Goal: Task Accomplishment & Management: Manage account settings

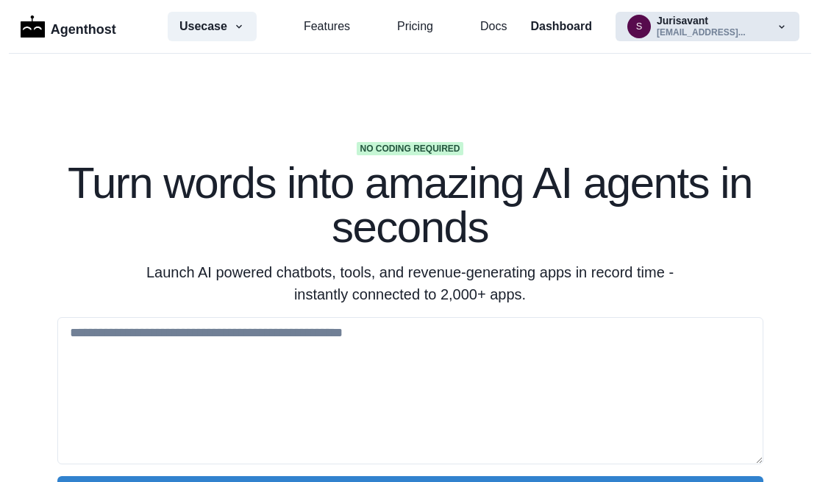
click at [672, 26] on button "s Jurisavant [EMAIL_ADDRESS]..." at bounding box center [708, 26] width 184 height 29
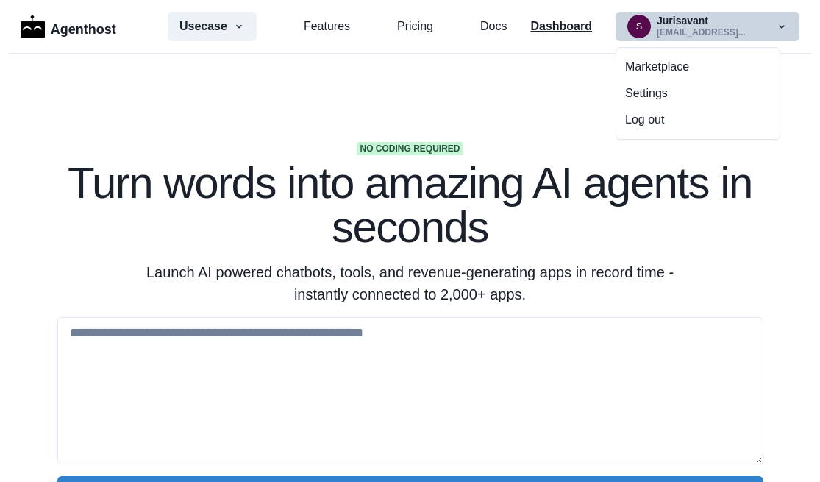
click at [547, 26] on p "Dashboard" at bounding box center [562, 27] width 62 height 18
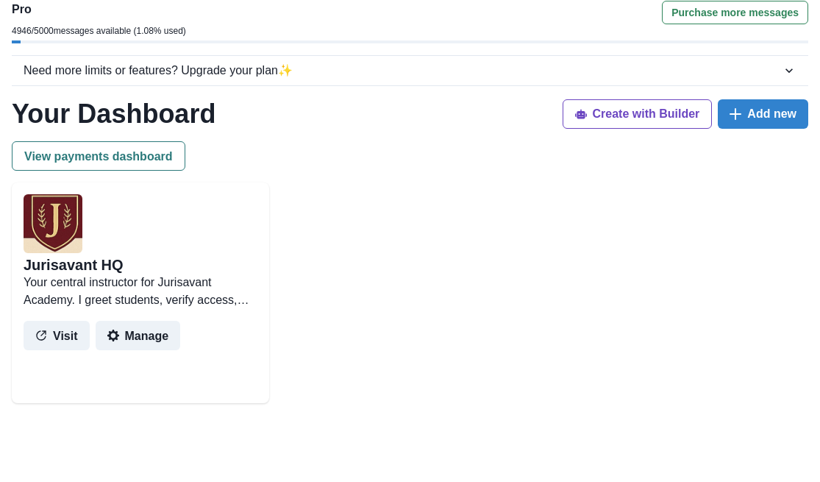
scroll to position [128, 0]
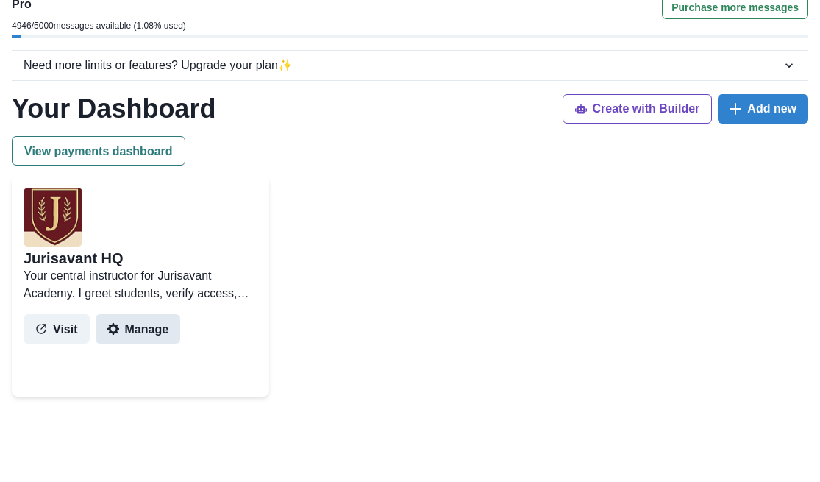
click at [155, 325] on button "Manage" at bounding box center [138, 328] width 85 height 29
select select "********"
select select "*******"
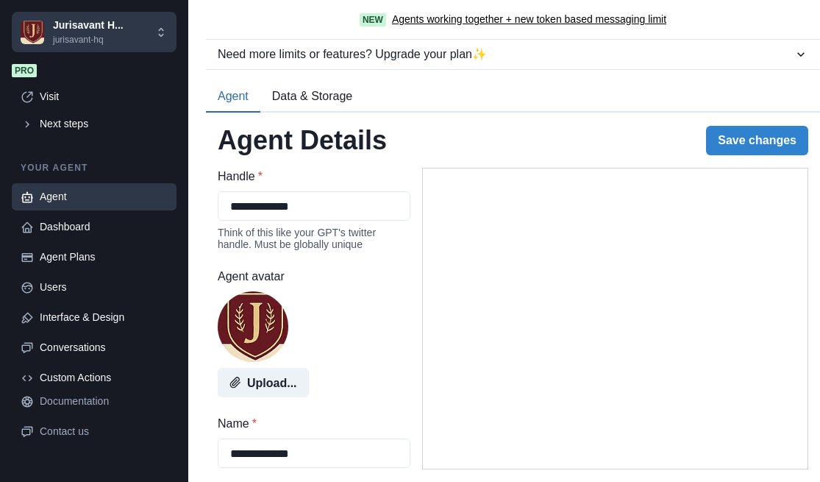
type textarea "**********"
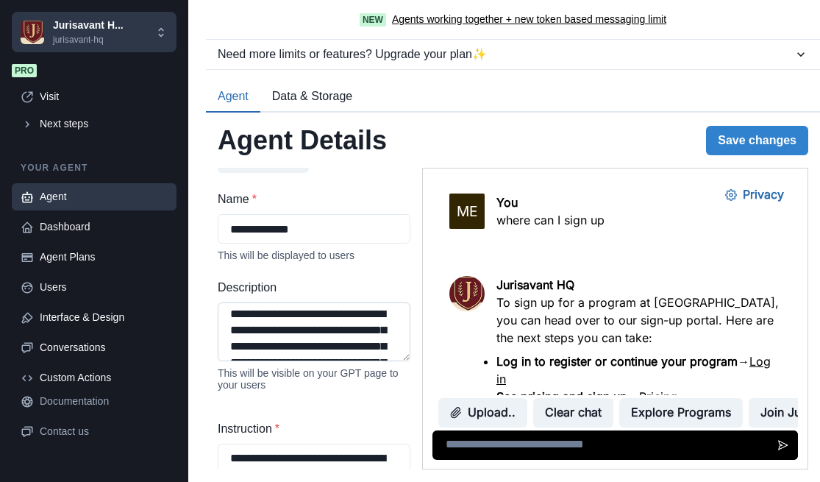
scroll to position [224, 0]
click at [60, 377] on div "Custom Actions" at bounding box center [104, 377] width 128 height 15
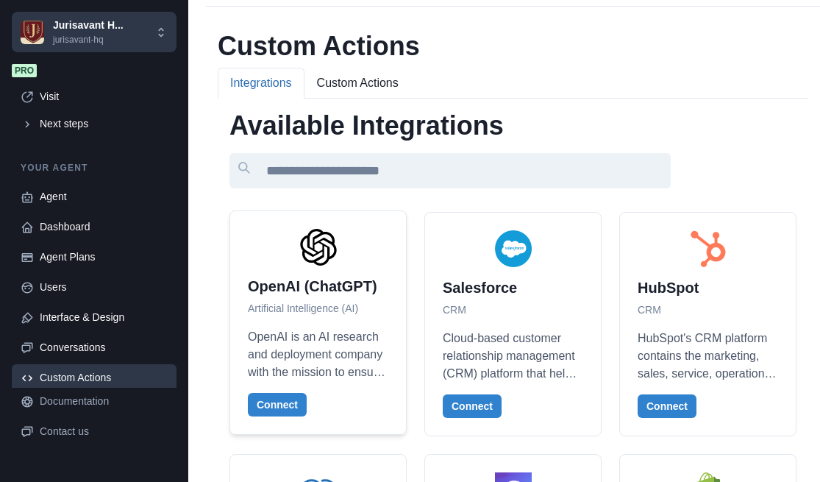
scroll to position [63, 0]
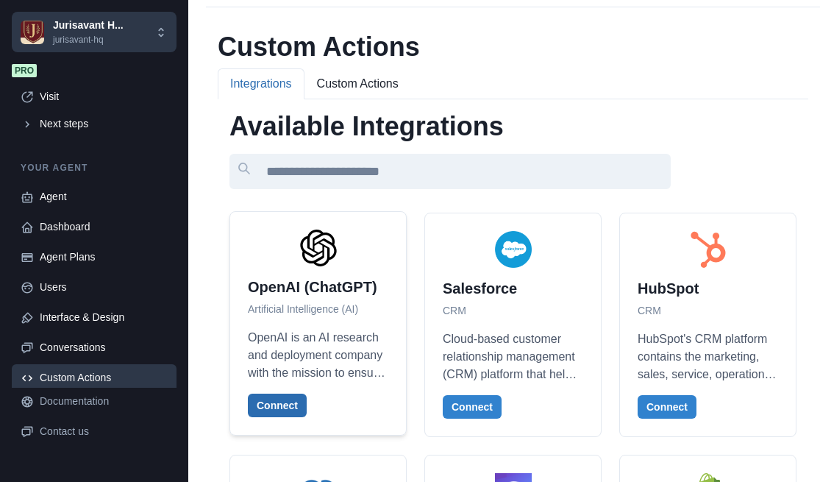
click at [273, 404] on button "Connect" at bounding box center [277, 406] width 59 height 24
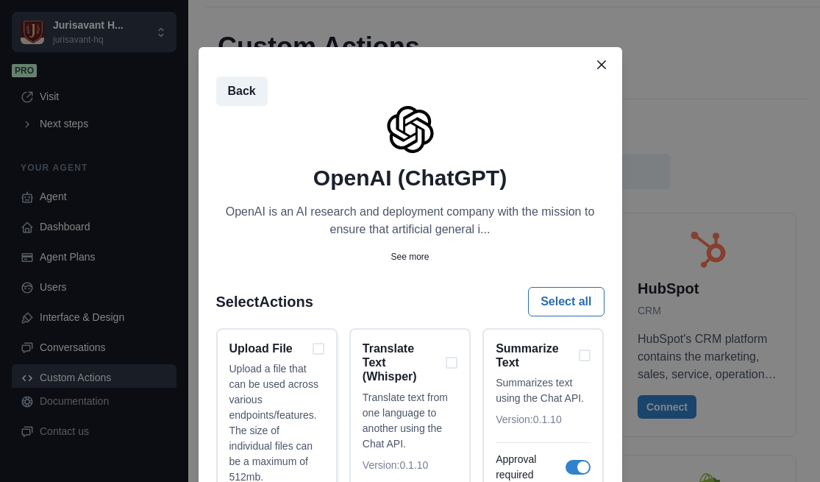
click at [308, 347] on div "Upload File" at bounding box center [277, 348] width 95 height 14
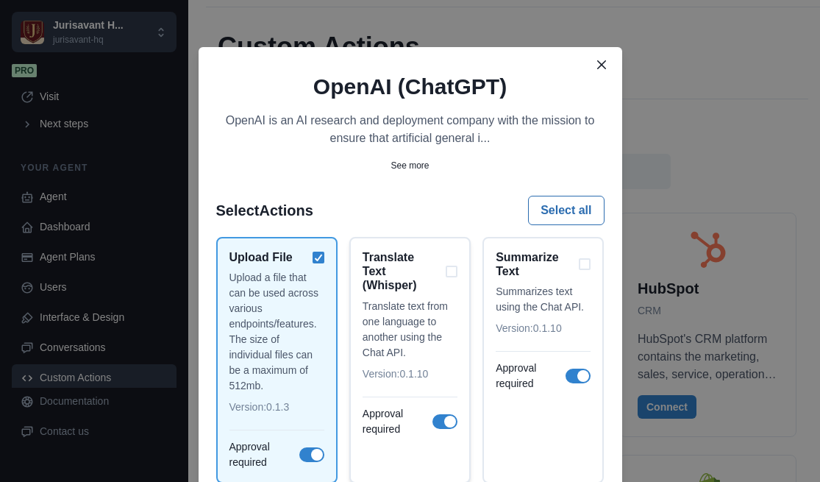
scroll to position [94, 0]
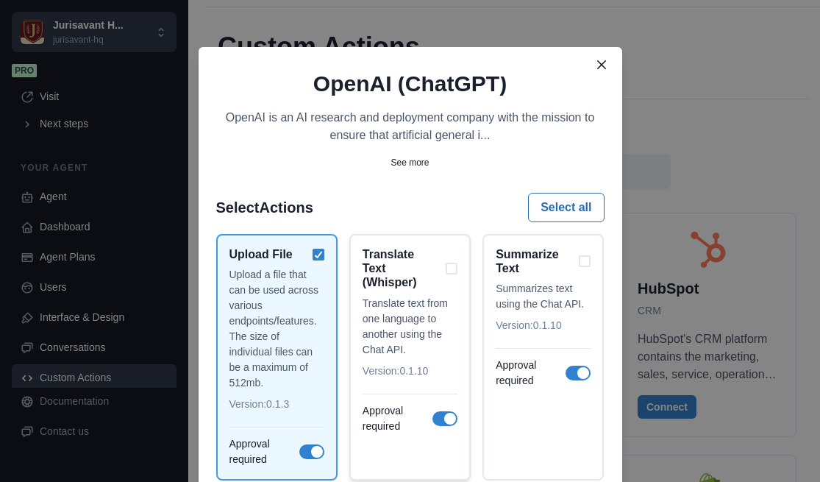
click at [450, 271] on div "Translate Text (Whisper)" at bounding box center [410, 268] width 95 height 43
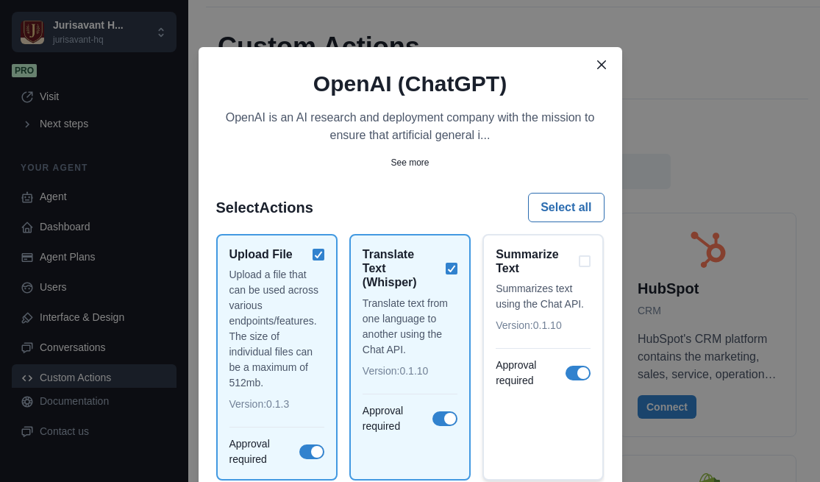
click at [583, 261] on div "Summarize Text" at bounding box center [543, 261] width 95 height 28
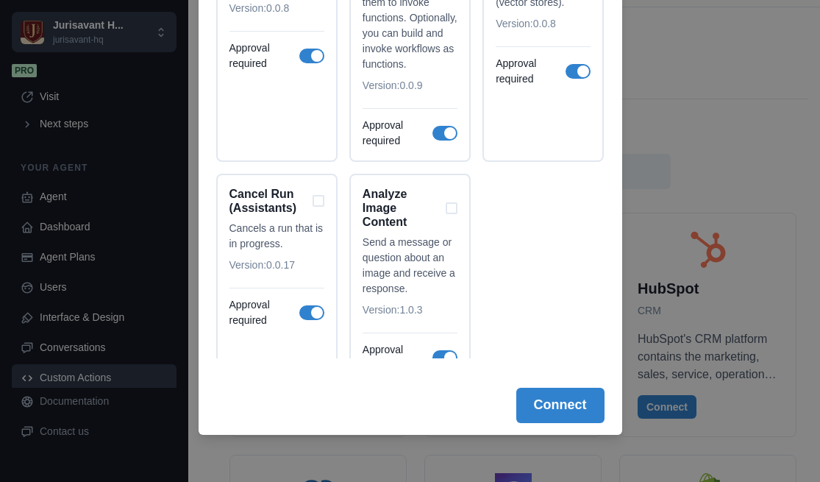
scroll to position [2962, 0]
click at [452, 231] on div "Analyze Image Content" at bounding box center [410, 209] width 95 height 43
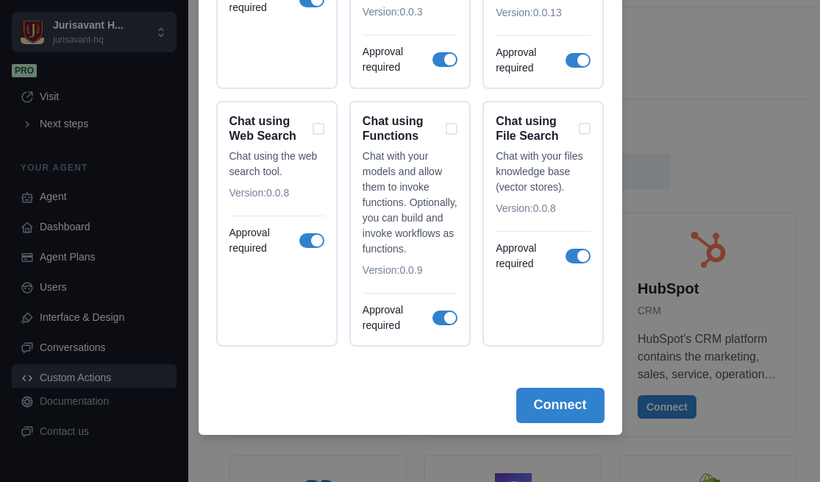
scroll to position [2759, 0]
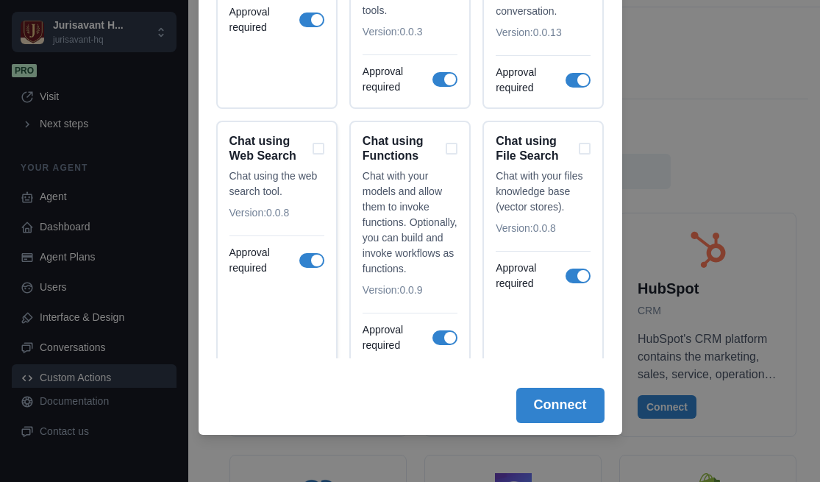
click at [319, 161] on div "Chat using Web Search" at bounding box center [277, 148] width 95 height 28
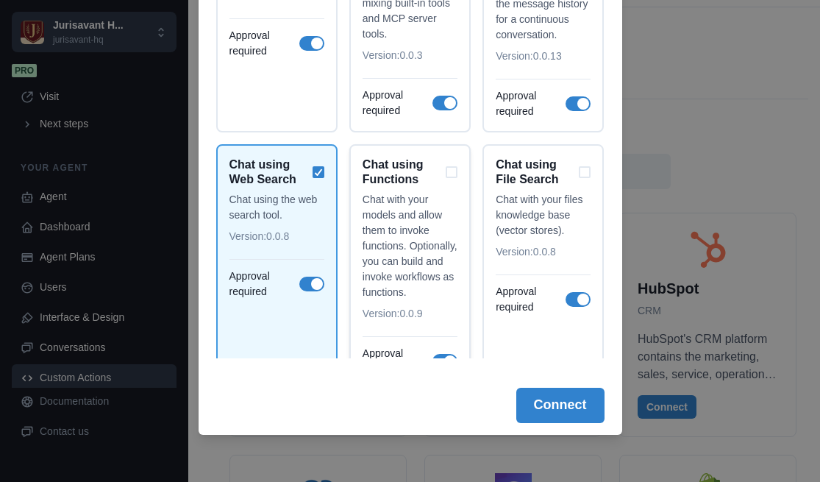
scroll to position [2726, 0]
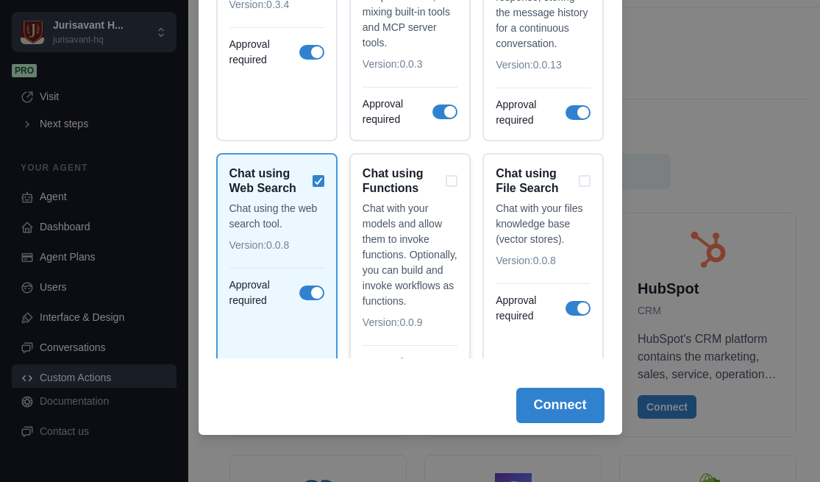
click at [448, 190] on div "Chat using Functions" at bounding box center [410, 180] width 95 height 28
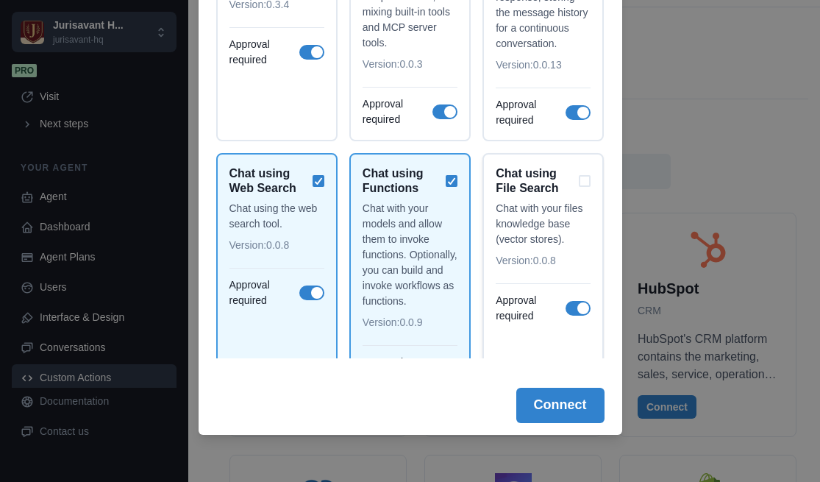
click at [488, 166] on div "Chat using File Search Chat with your files knowledge base (vector stores). Ver…" at bounding box center [543, 275] width 121 height 245
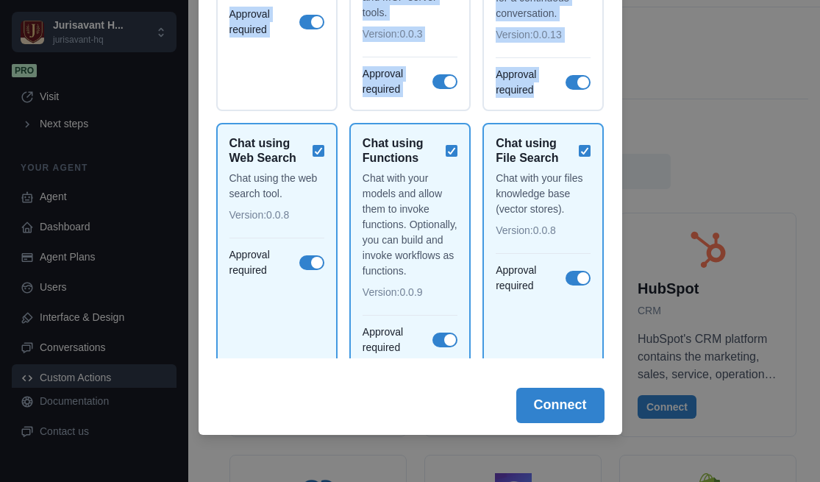
scroll to position [3019, 0]
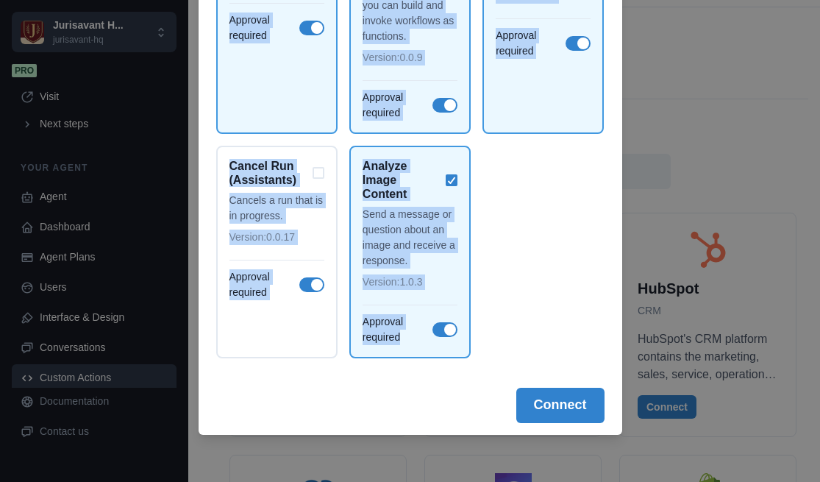
drag, startPoint x: 221, startPoint y: 52, endPoint x: 543, endPoint y: 334, distance: 428.1
click at [543, 334] on div "Back OpenAI (ChatGPT) OpenAI is an AI research and deployment company with the …" at bounding box center [410, 100] width 389 height 515
copy div "Select Actions Select all Upload File Upload a file that can be used across var…"
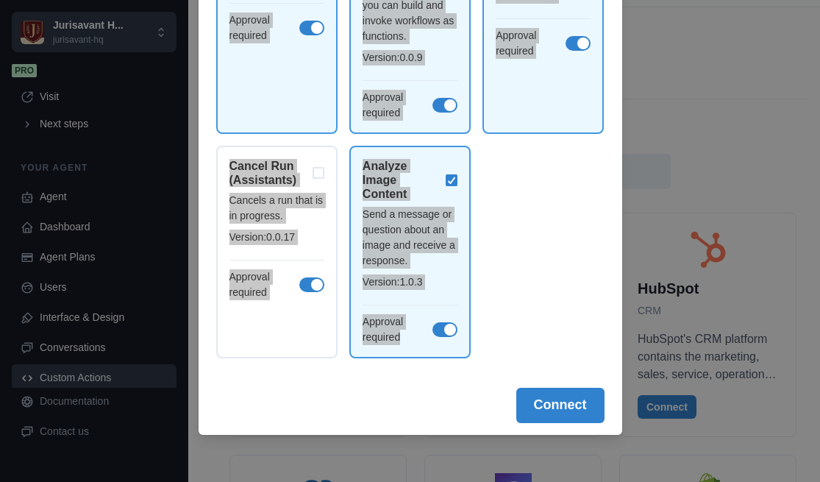
drag, startPoint x: 4, startPoint y: 341, endPoint x: 588, endPoint y: 331, distance: 584.3
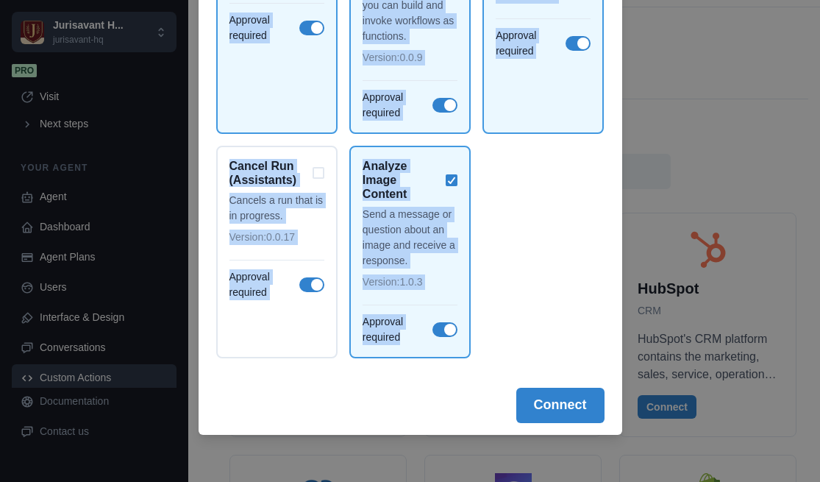
scroll to position [0, 0]
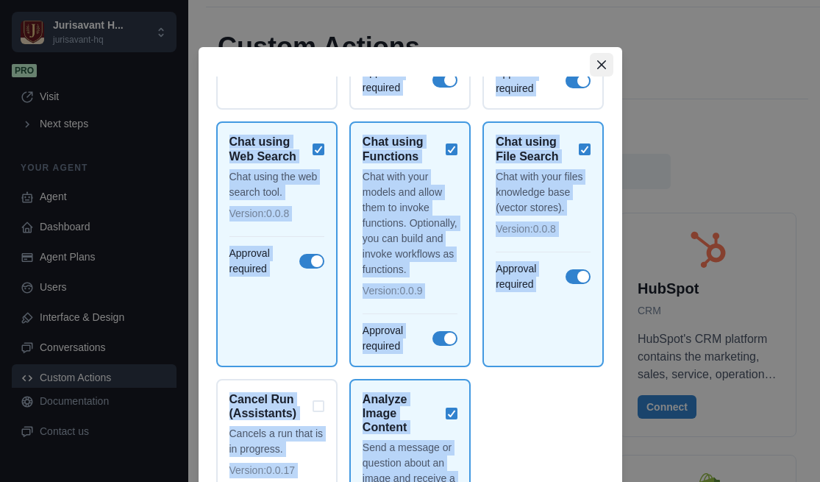
click at [600, 63] on icon "Close" at bounding box center [601, 64] width 9 height 9
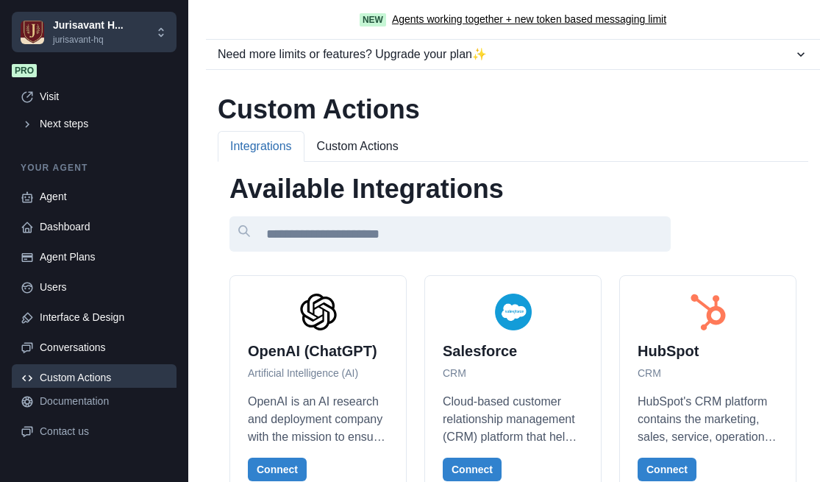
click at [72, 29] on p "Jurisavant H..." at bounding box center [88, 25] width 71 height 15
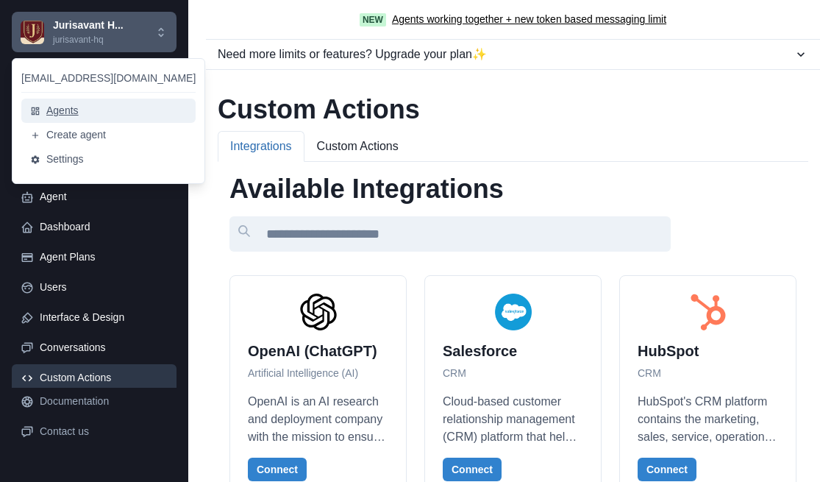
click at [63, 110] on button "Agents" at bounding box center [108, 111] width 174 height 24
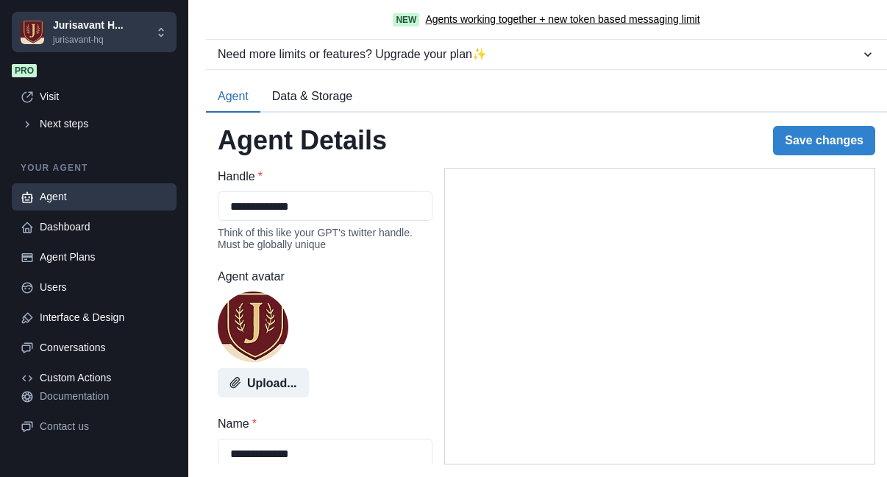
select select "********"
select select "*******"
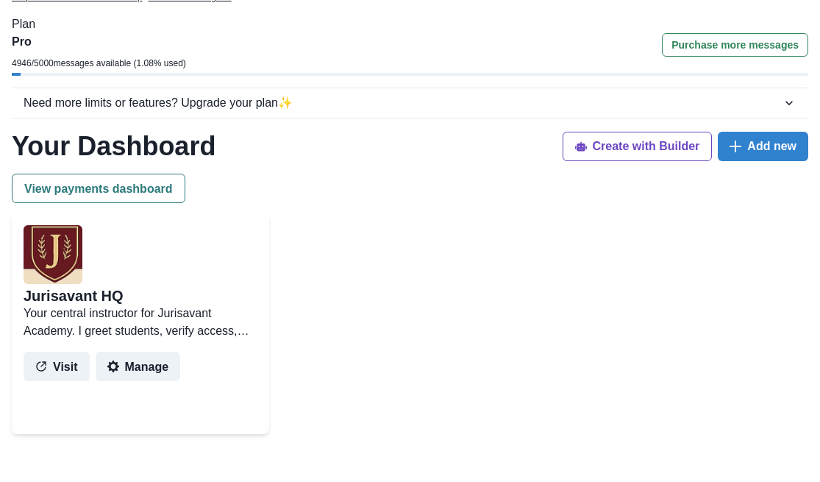
scroll to position [92, 0]
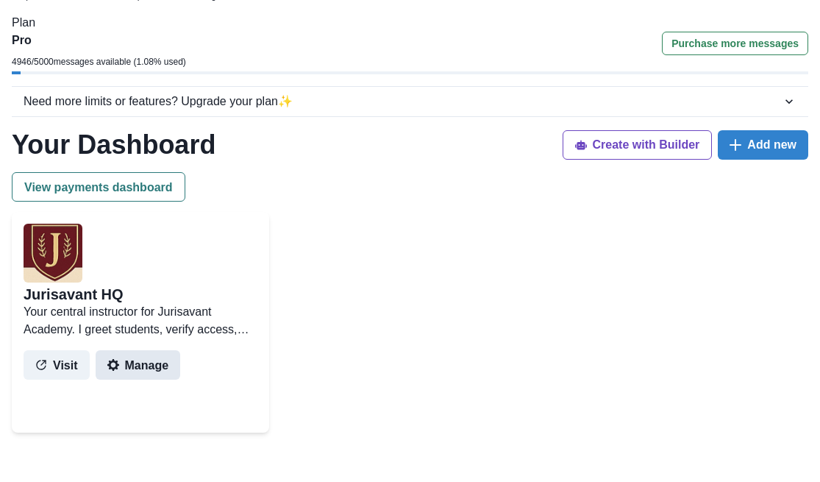
click at [150, 360] on button "Manage" at bounding box center [138, 364] width 85 height 29
select select "********"
select select "*******"
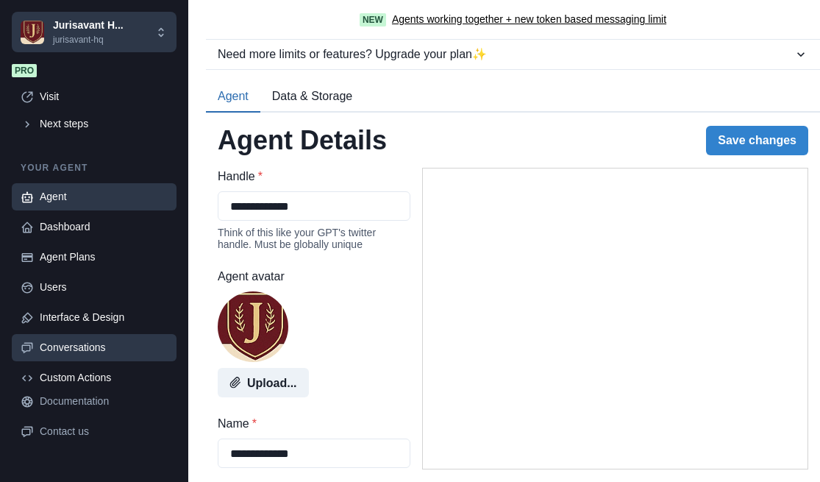
type textarea "**********"
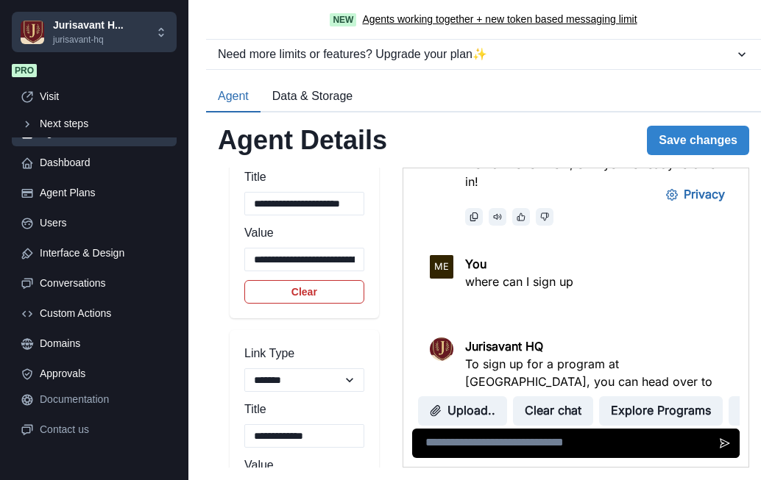
scroll to position [2964, 0]
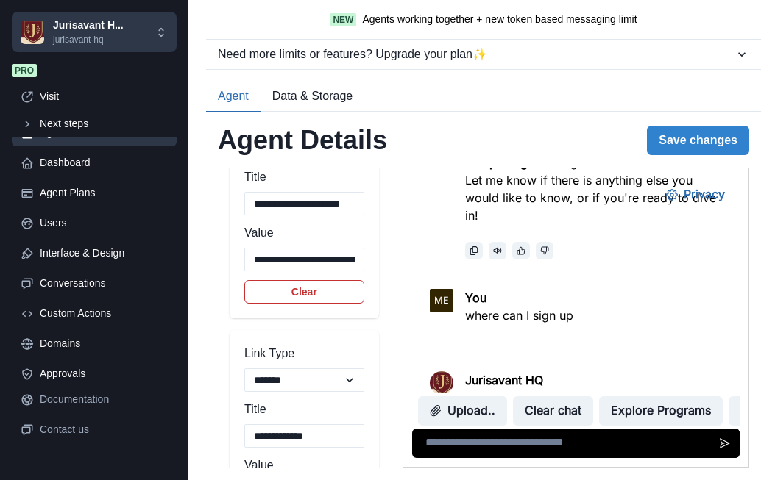
click at [314, 101] on button "Data & Storage" at bounding box center [312, 97] width 104 height 31
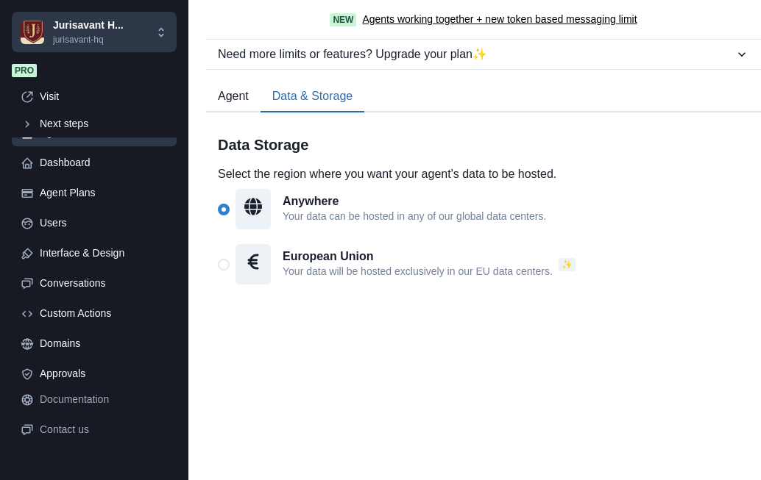
click at [325, 201] on h2 "Anywhere" at bounding box center [414, 201] width 263 height 14
click at [305, 204] on h2 "Anywhere" at bounding box center [414, 201] width 263 height 14
click at [239, 98] on button "Agent" at bounding box center [233, 97] width 54 height 31
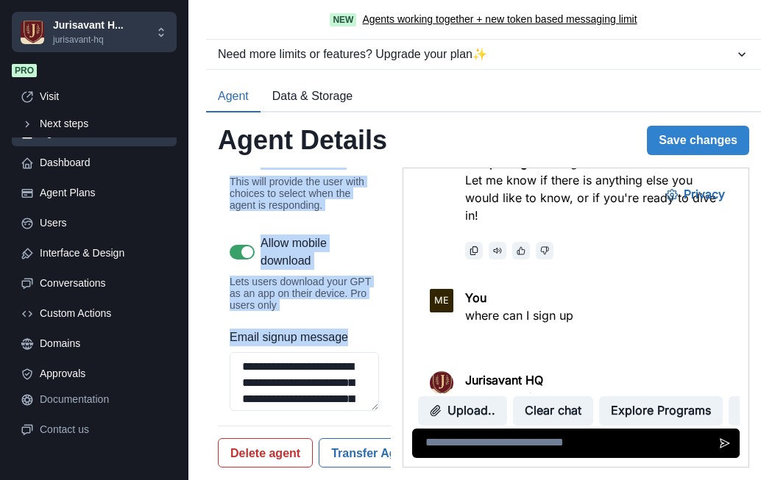
scroll to position [3539, 0]
drag, startPoint x: 230, startPoint y: 172, endPoint x: 346, endPoint y: 484, distance: 332.9
click at [346, 480] on html "Jurisavant H... jurisavant-hq shelitigates@gmail.com Agents Create agent Settin…" at bounding box center [380, 240] width 761 height 480
copy div "Temperature The higher this value, the more random responses will be. 1 Top P C…"
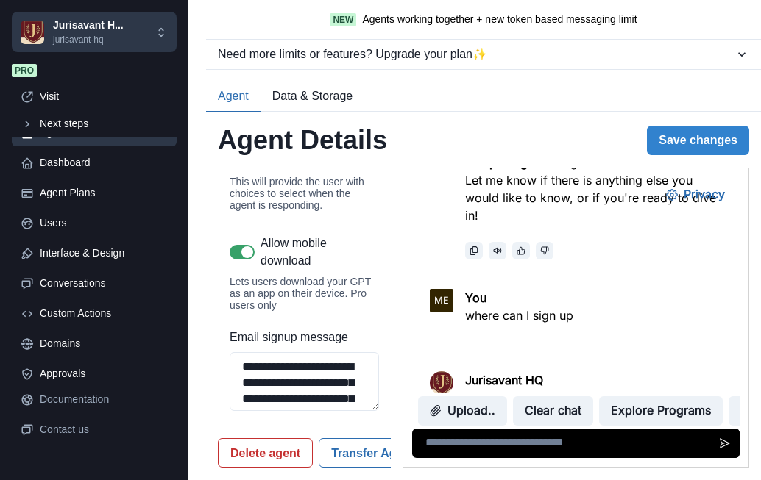
click at [563, 133] on div "Agent Details Save changes" at bounding box center [483, 140] width 531 height 32
click at [665, 194] on icon "Privacy Settings" at bounding box center [671, 195] width 12 height 12
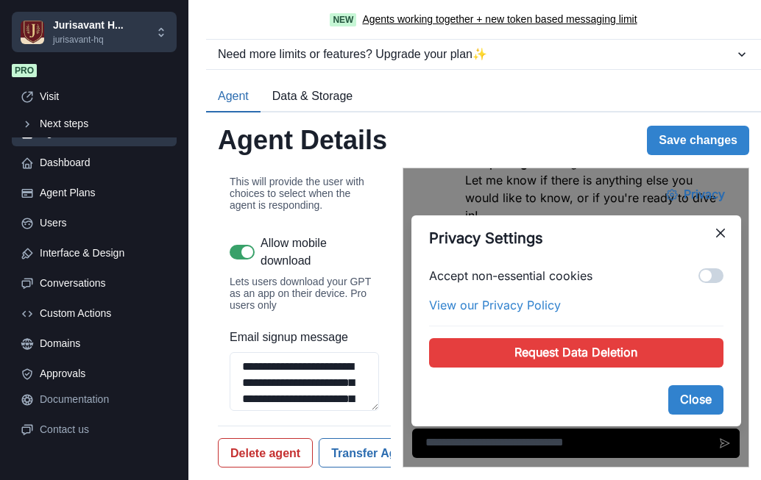
scroll to position [7, 0]
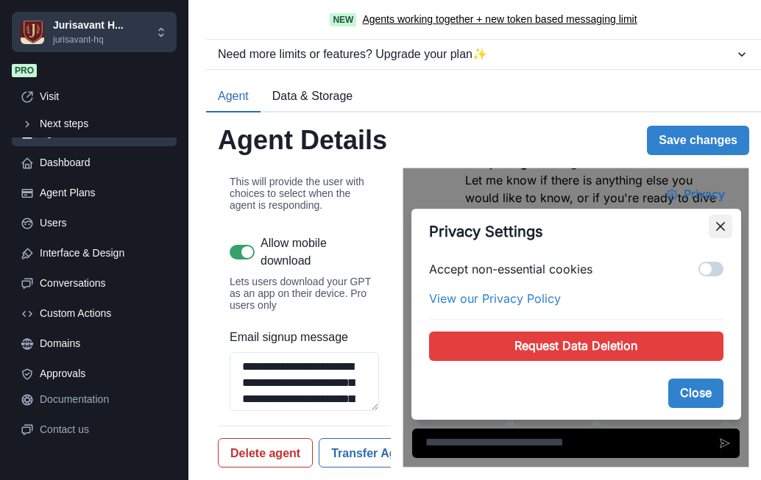
click at [716, 230] on icon "Close" at bounding box center [718, 226] width 9 height 9
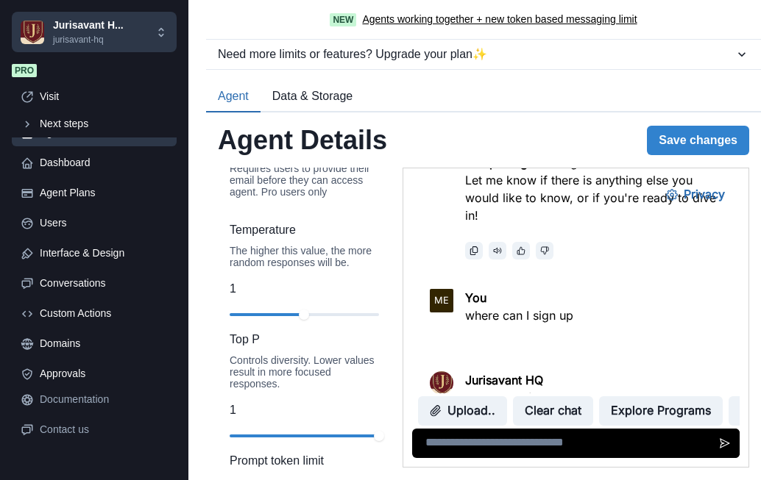
scroll to position [2866, 0]
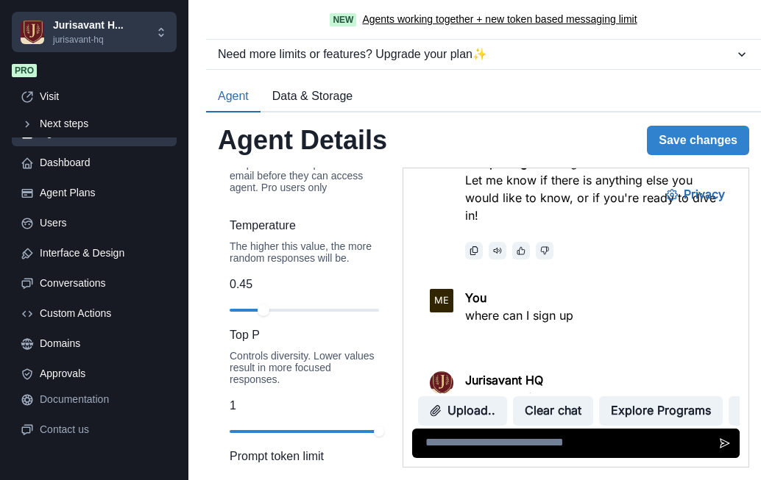
click at [263, 316] on div at bounding box center [304, 310] width 149 height 10
type textarea "**********"
click at [260, 316] on div "slider-ex-1" at bounding box center [259, 311] width 12 height 12
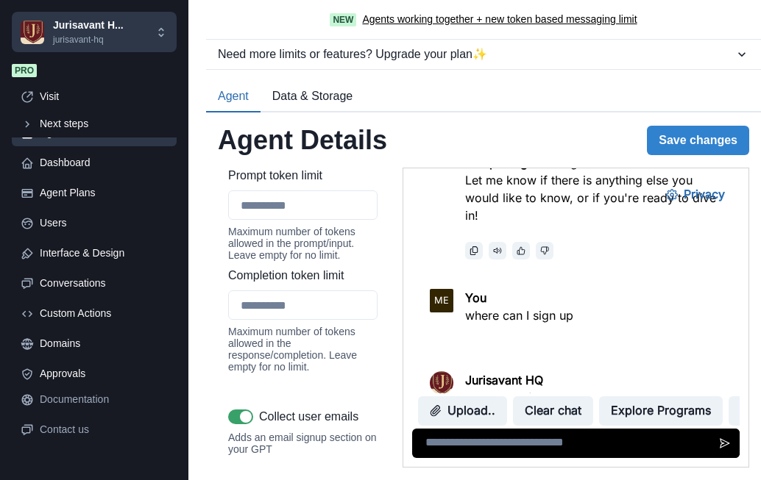
scroll to position [3153, 1]
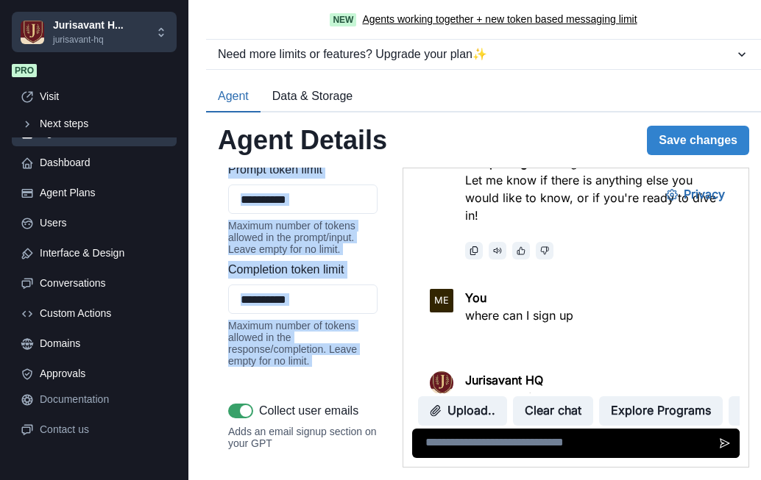
drag, startPoint x: 226, startPoint y: 197, endPoint x: 363, endPoint y: 413, distance: 255.8
copy div "Prompt token limit Maximum number of tokens allowed in the prompt/input. Leave …"
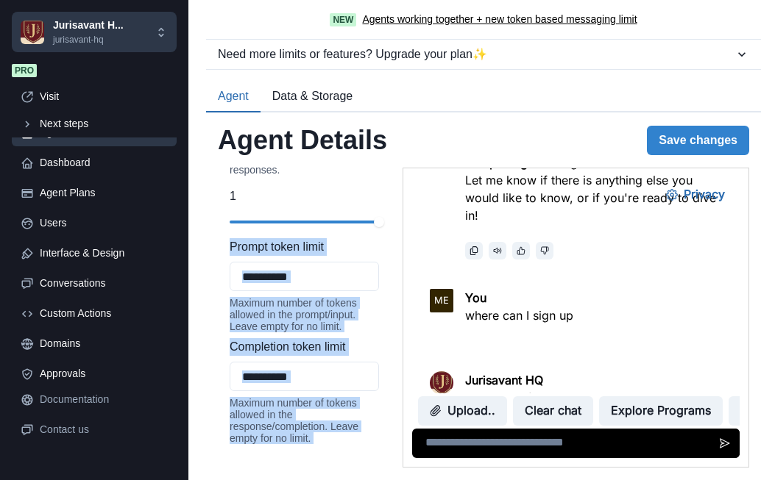
scroll to position [3061, 0]
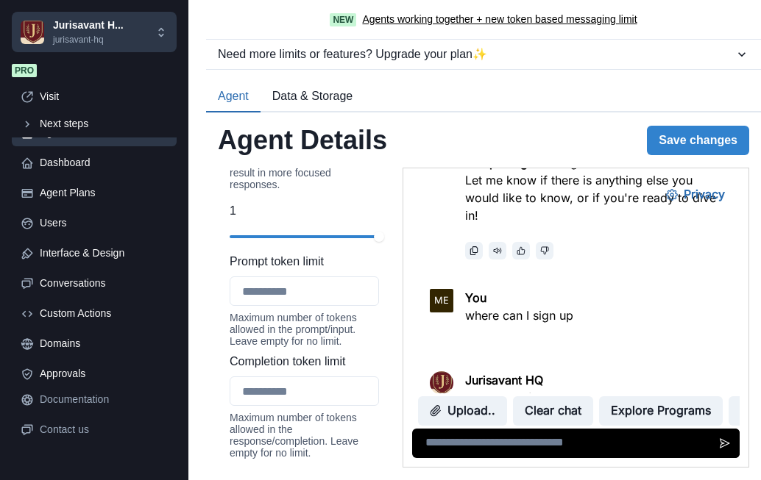
click at [283, 247] on div "Top P Controls diversity. Lower values result in more focused responses. 1" at bounding box center [304, 190] width 149 height 116
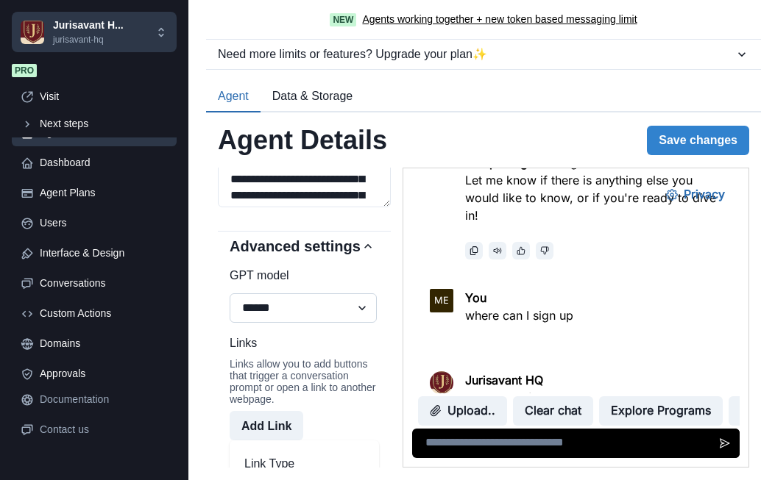
scroll to position [1171, 0]
